Goal: Information Seeking & Learning: Learn about a topic

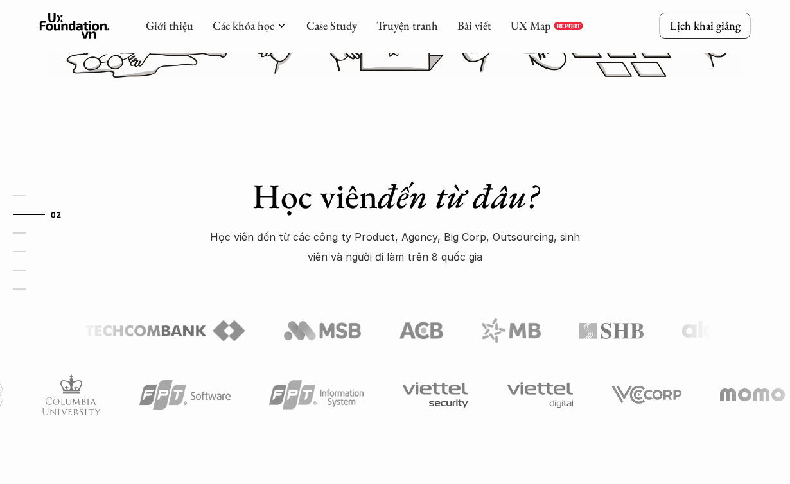
scroll to position [498, 0]
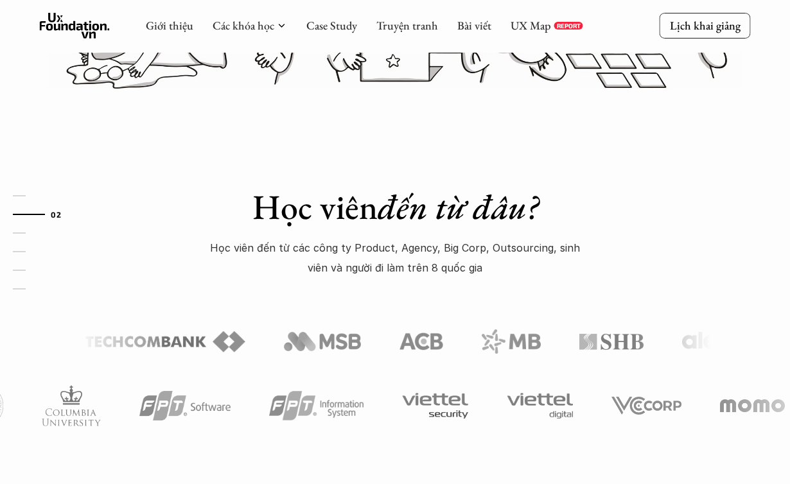
click at [456, 212] on em "đến từ đâu?" at bounding box center [458, 206] width 161 height 45
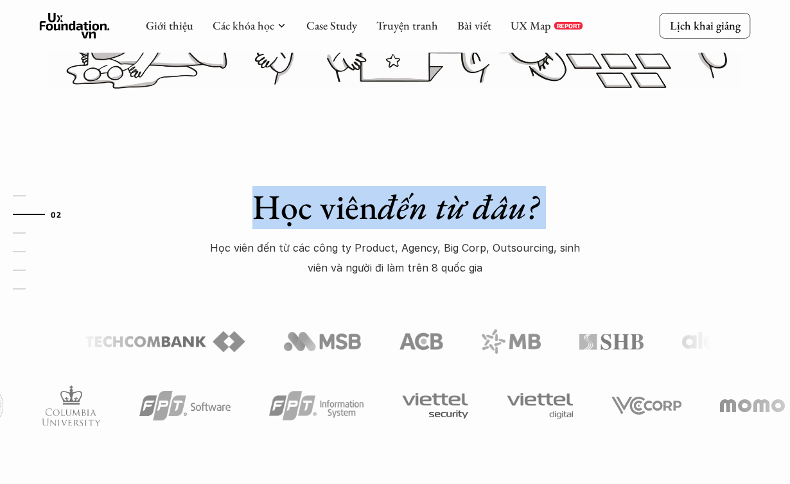
click at [473, 214] on em "đến từ đâu?" at bounding box center [458, 206] width 161 height 45
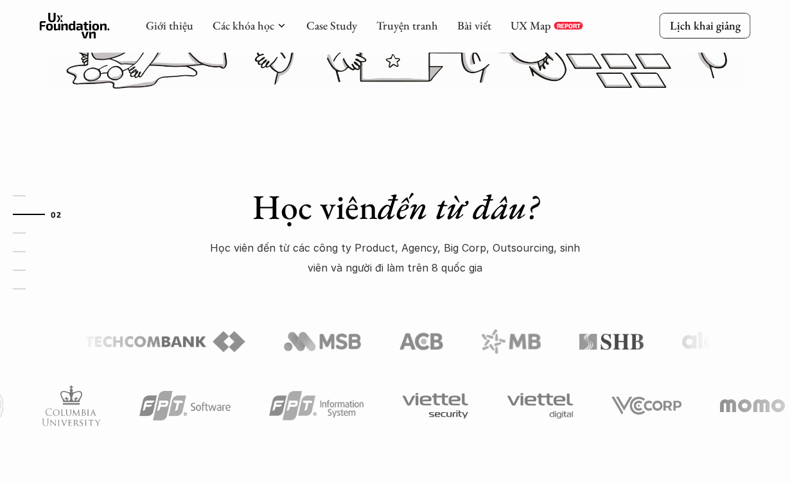
click at [438, 251] on p "Học viên đến từ các công ty Product, Agency, Big Corp, Outsourcing, sinh viên v…" at bounding box center [394, 257] width 385 height 39
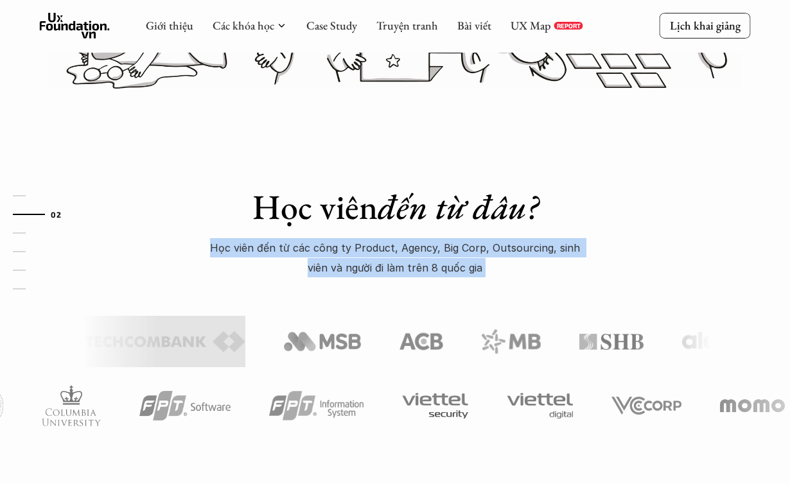
click at [514, 220] on em "đến từ đâu?" at bounding box center [458, 206] width 161 height 45
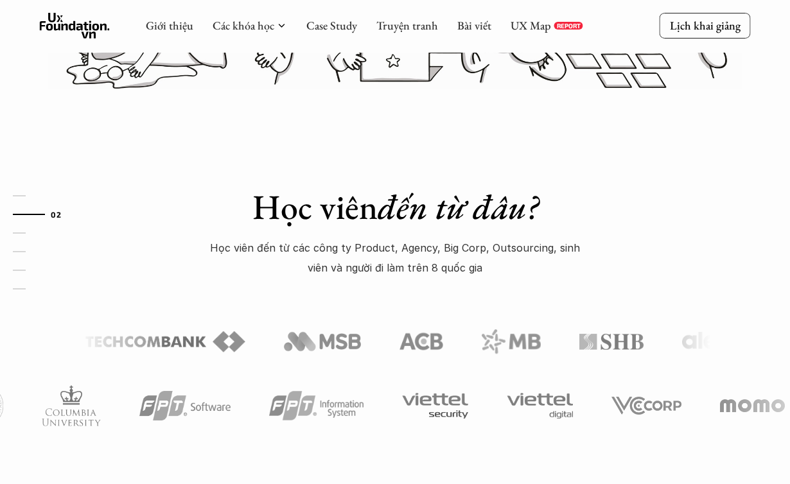
click at [455, 216] on em "đến từ đâu?" at bounding box center [458, 206] width 161 height 45
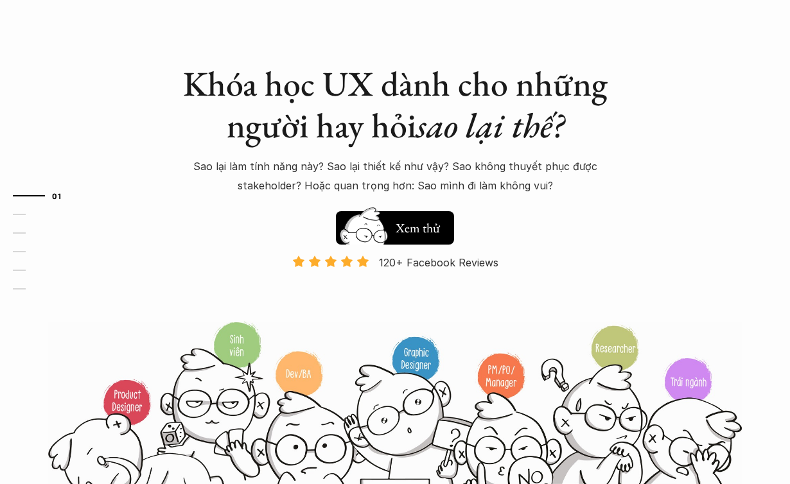
scroll to position [0, 0]
